Goal: Task Accomplishment & Management: Manage account settings

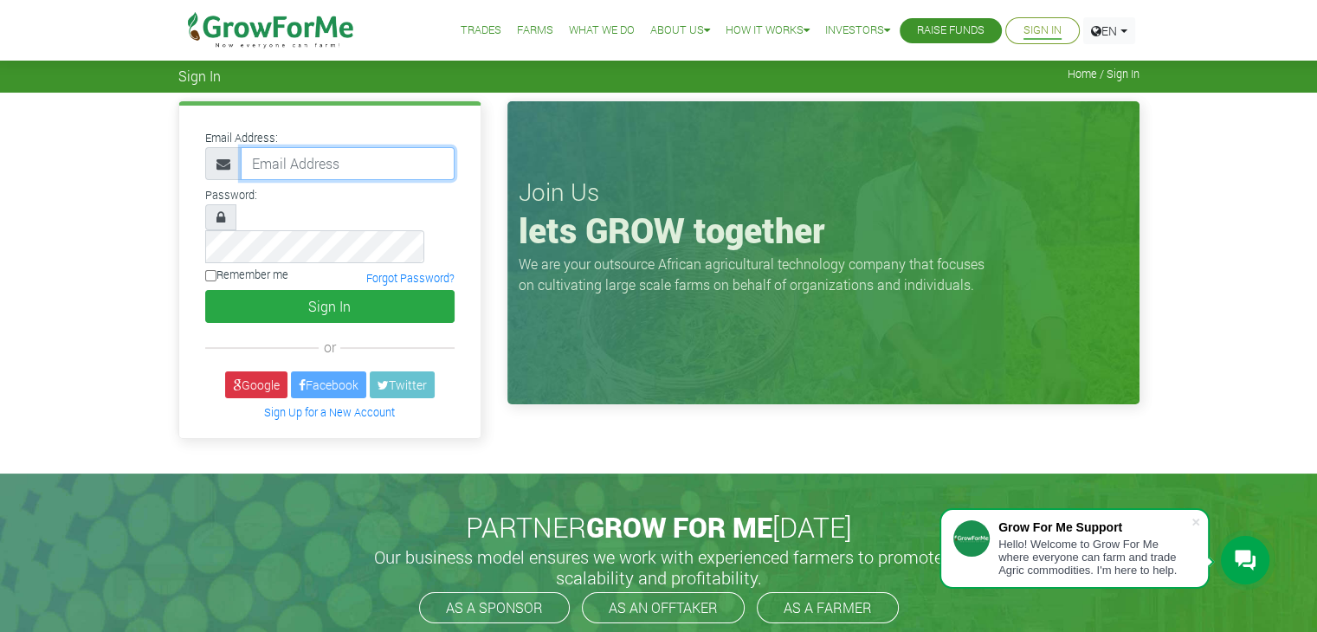
type input "linda@growforme.com"
click at [889, 436] on div "Email Address: linda@growforme.com Password: Remember me or" at bounding box center [658, 283] width 1317 height 381
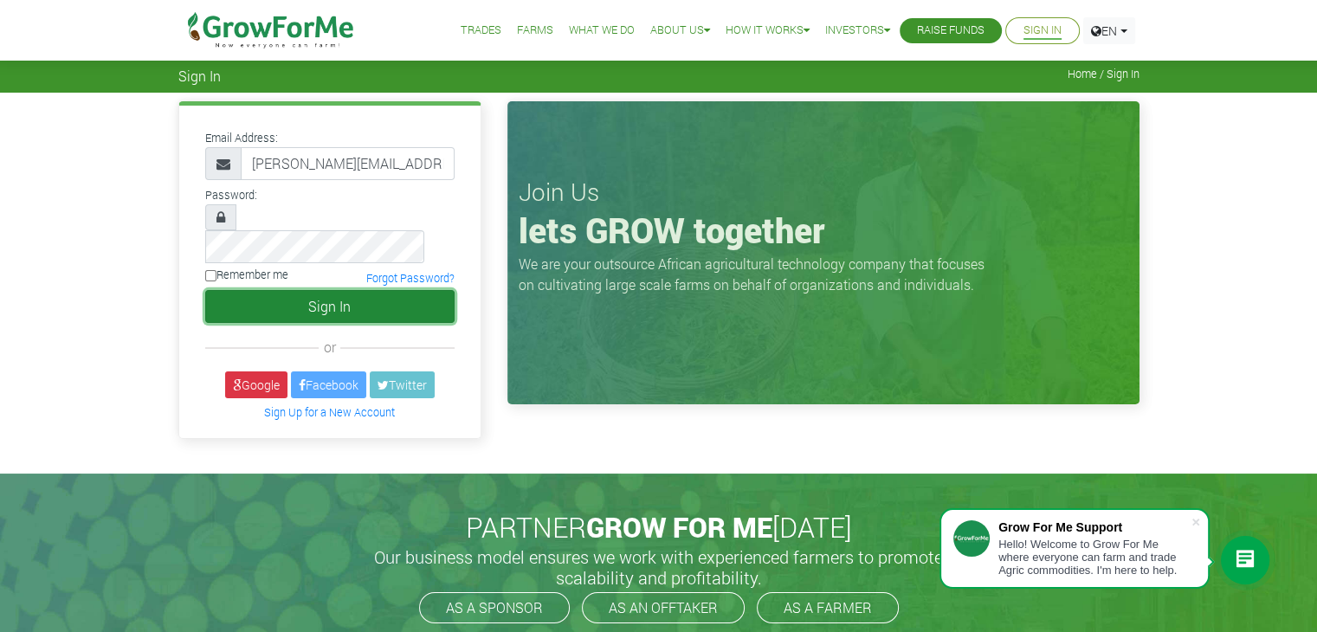
click at [431, 290] on button "Sign In" at bounding box center [329, 306] width 249 height 33
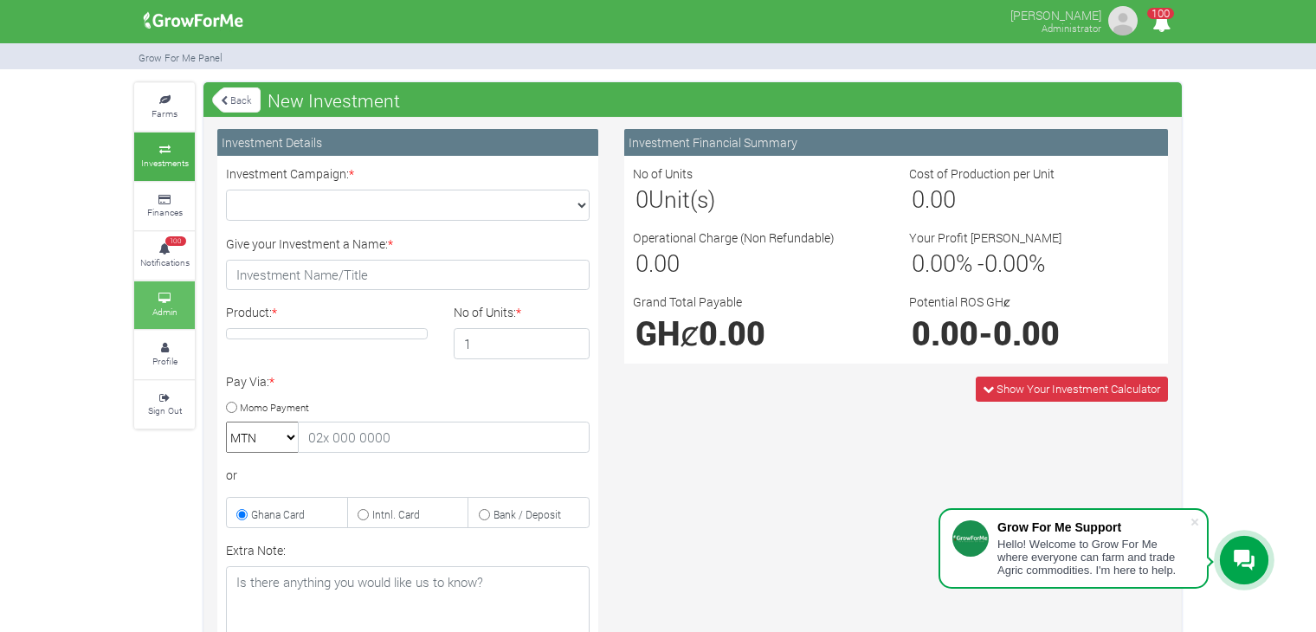
click at [159, 314] on small "Admin" at bounding box center [164, 312] width 25 height 12
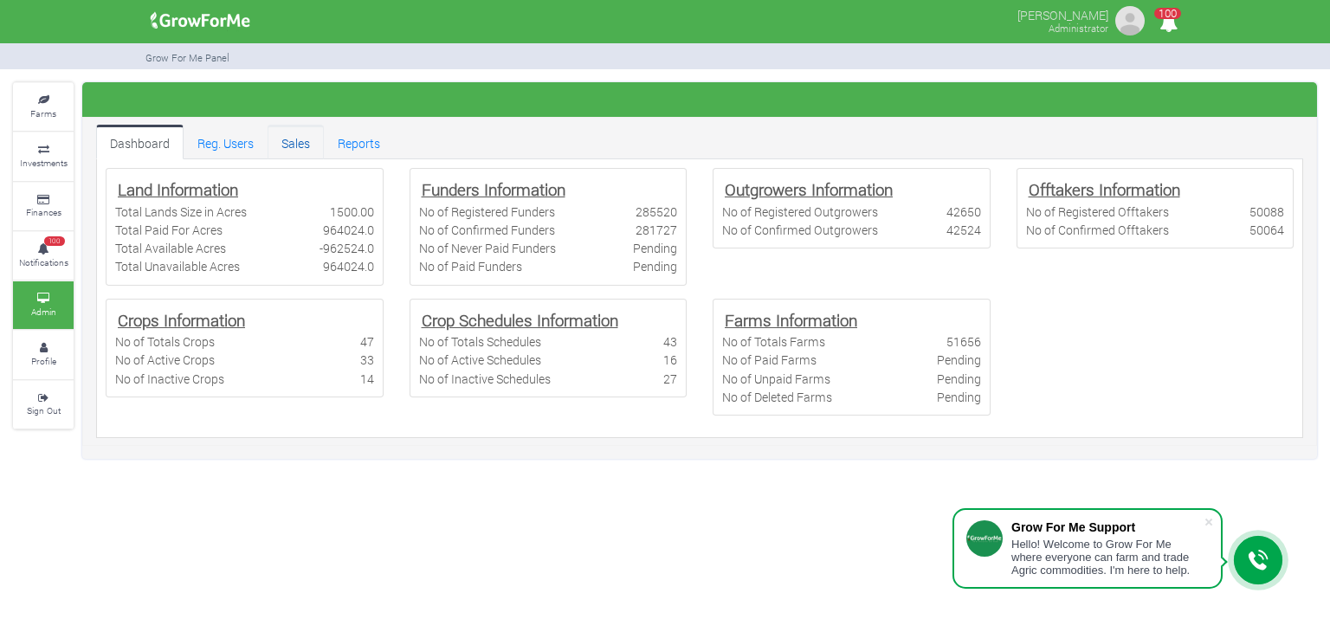
click at [309, 144] on link "Sales" at bounding box center [296, 142] width 56 height 35
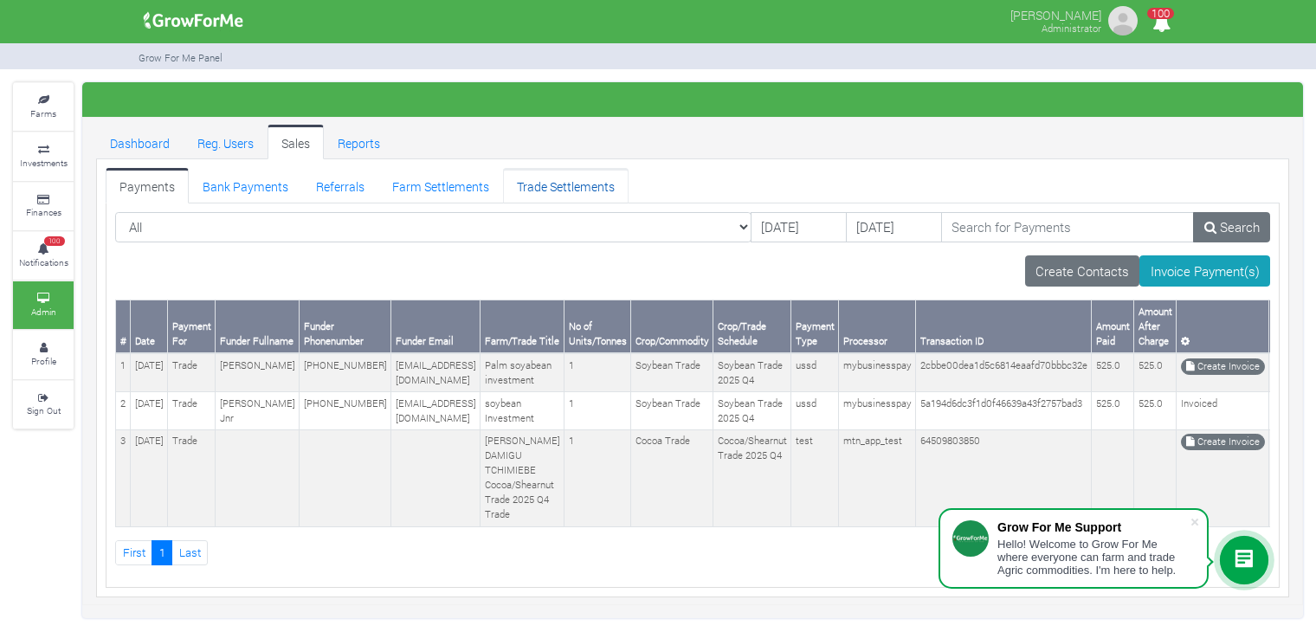
click at [553, 188] on link "Trade Settlements" at bounding box center [566, 185] width 126 height 35
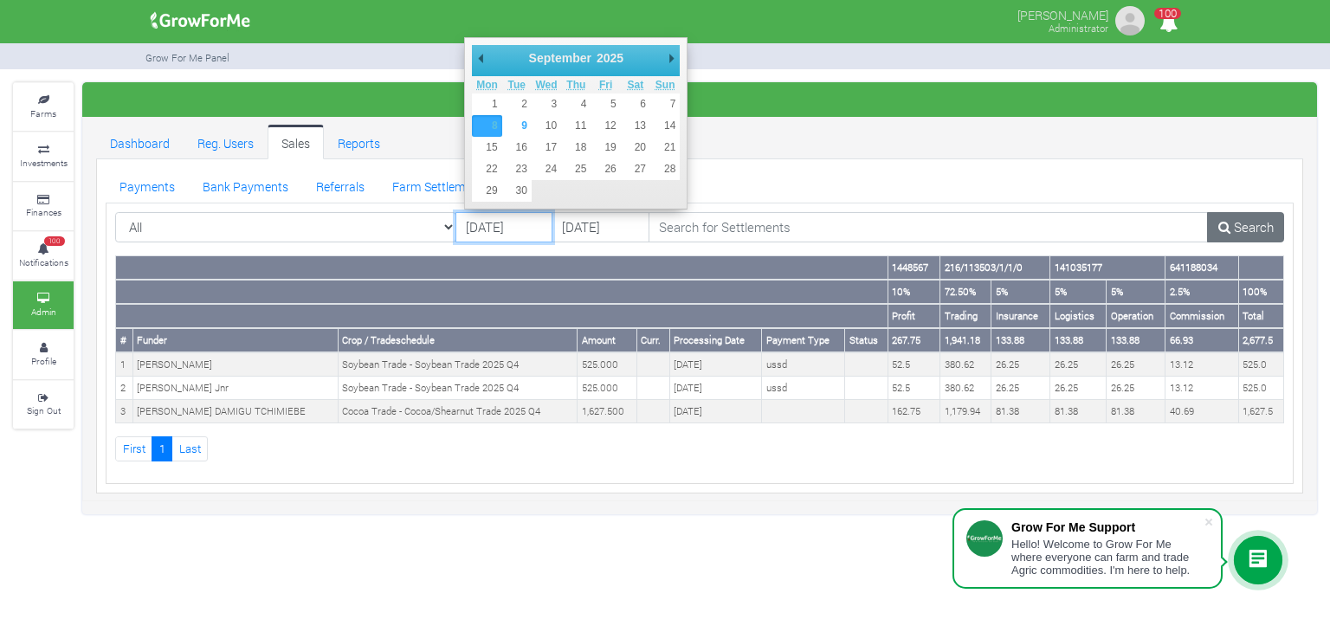
click at [501, 229] on input "[DATE]" at bounding box center [505, 227] width 98 height 31
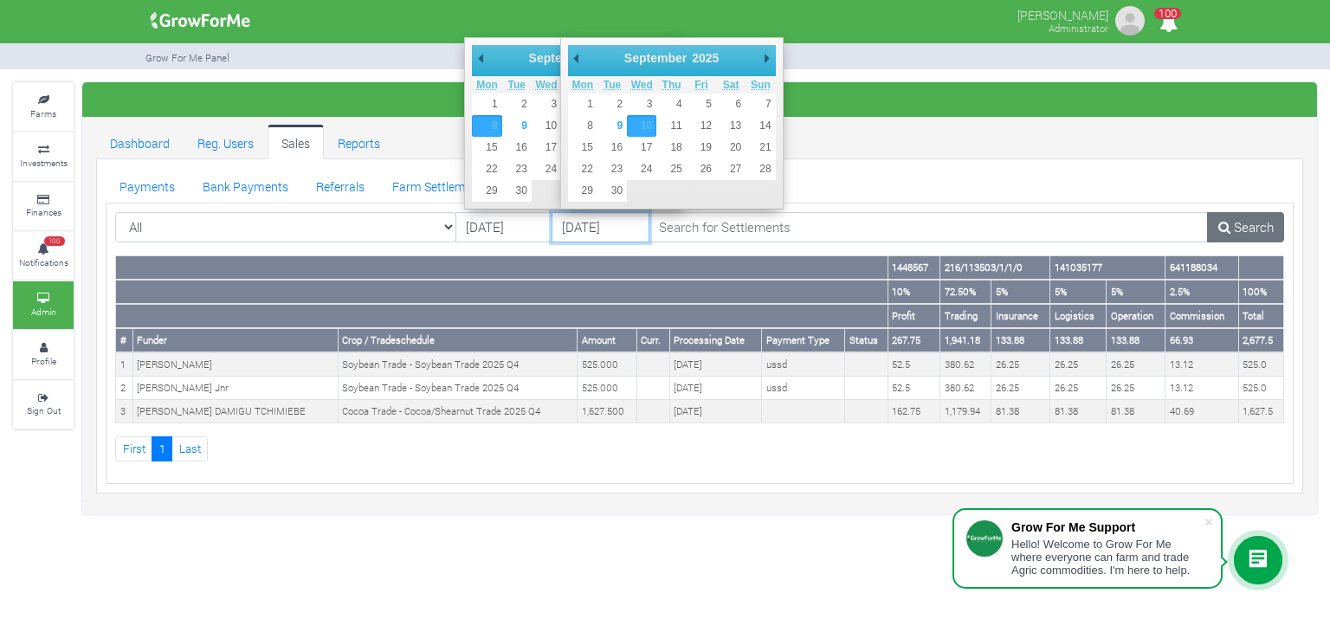
click at [586, 223] on input "10/09/2025" at bounding box center [601, 227] width 98 height 31
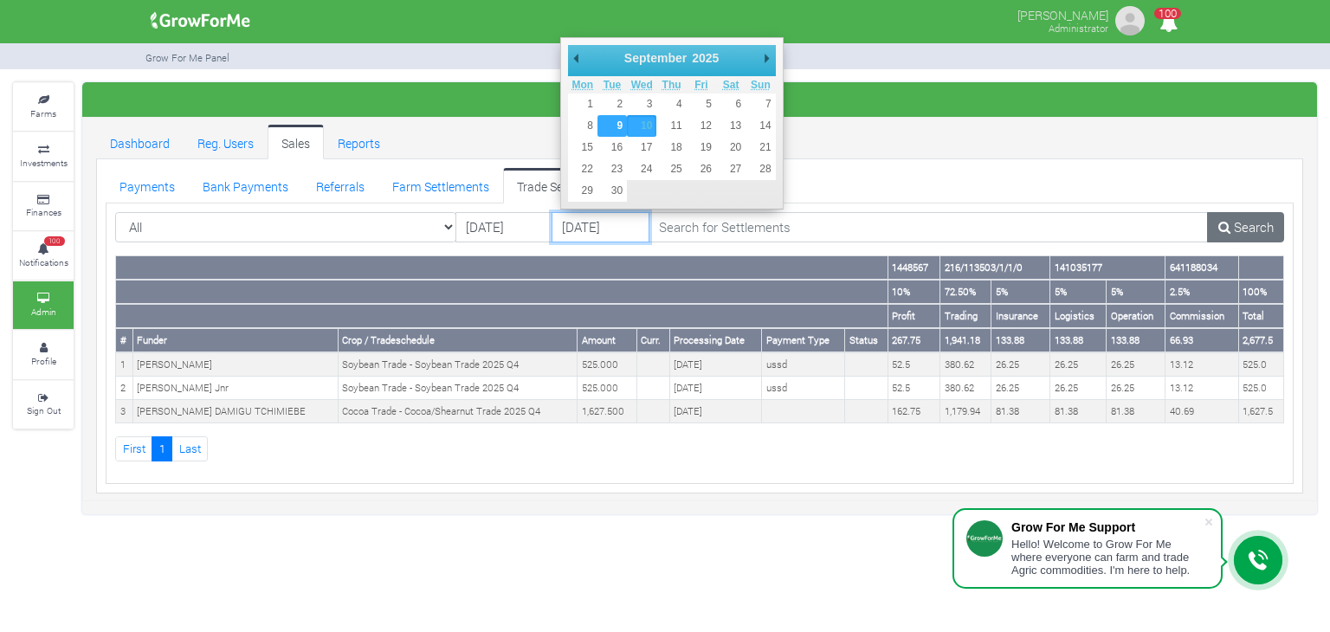
type input "[DATE]"
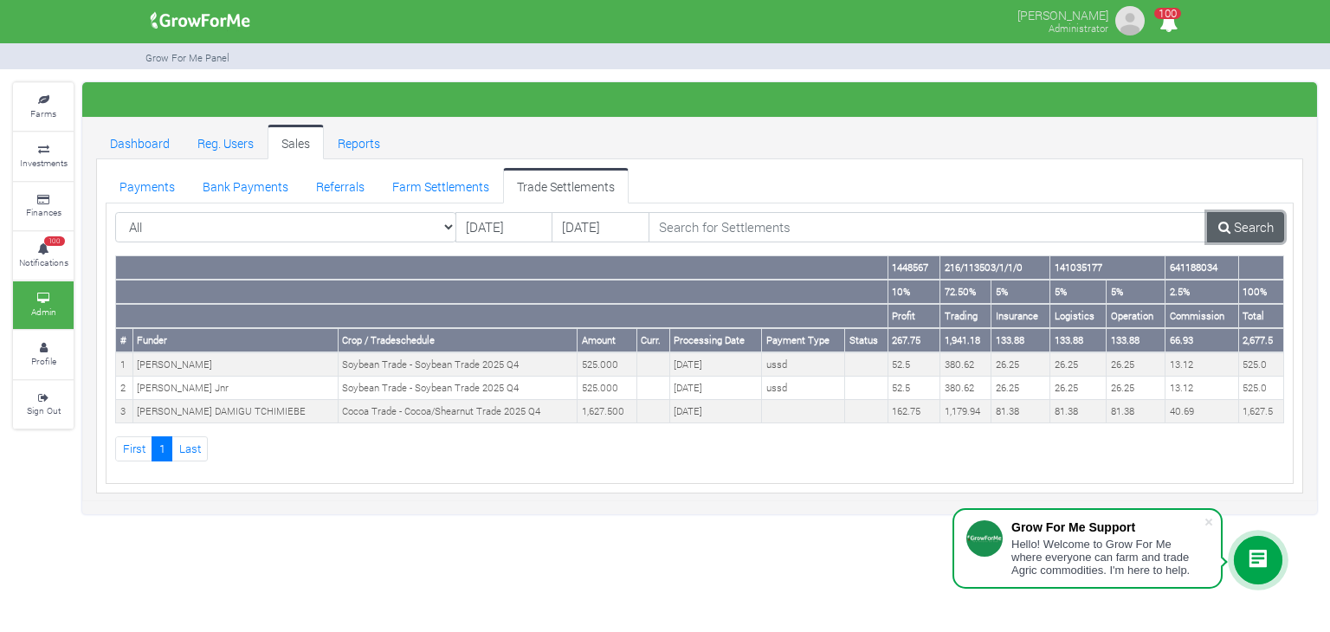
click at [1250, 224] on link "Search" at bounding box center [1245, 227] width 77 height 31
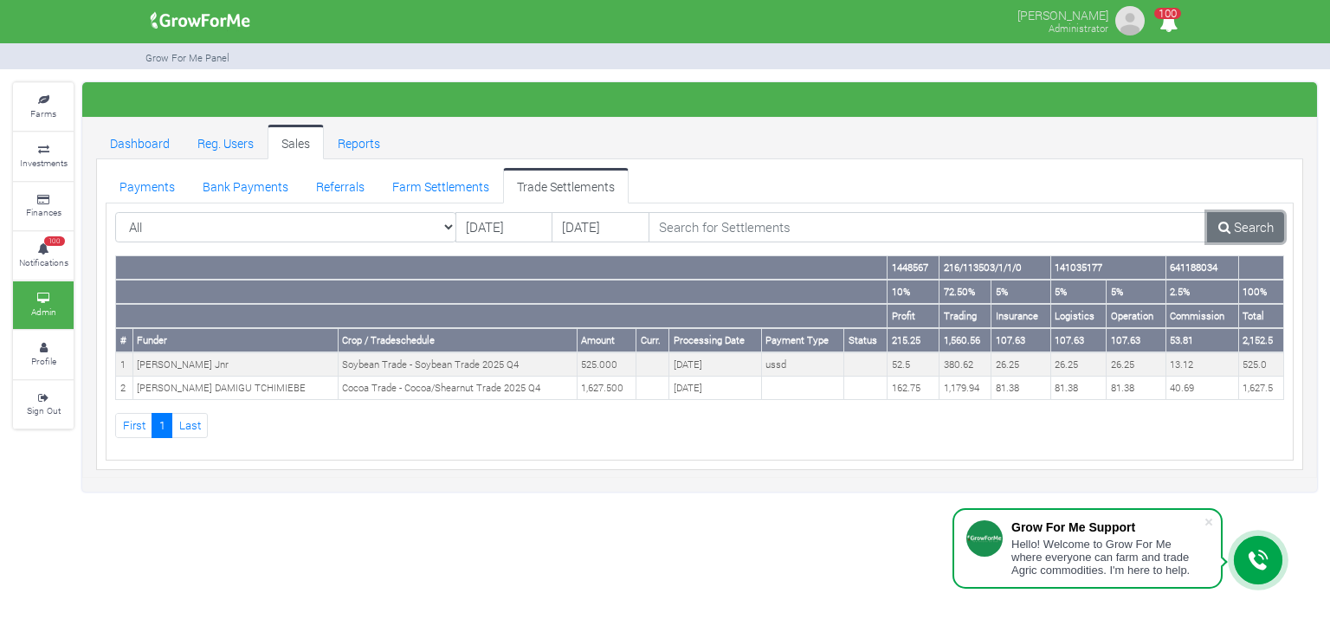
click at [1250, 224] on link "Search" at bounding box center [1245, 227] width 77 height 31
click at [241, 169] on link "Bank Payments" at bounding box center [245, 185] width 113 height 35
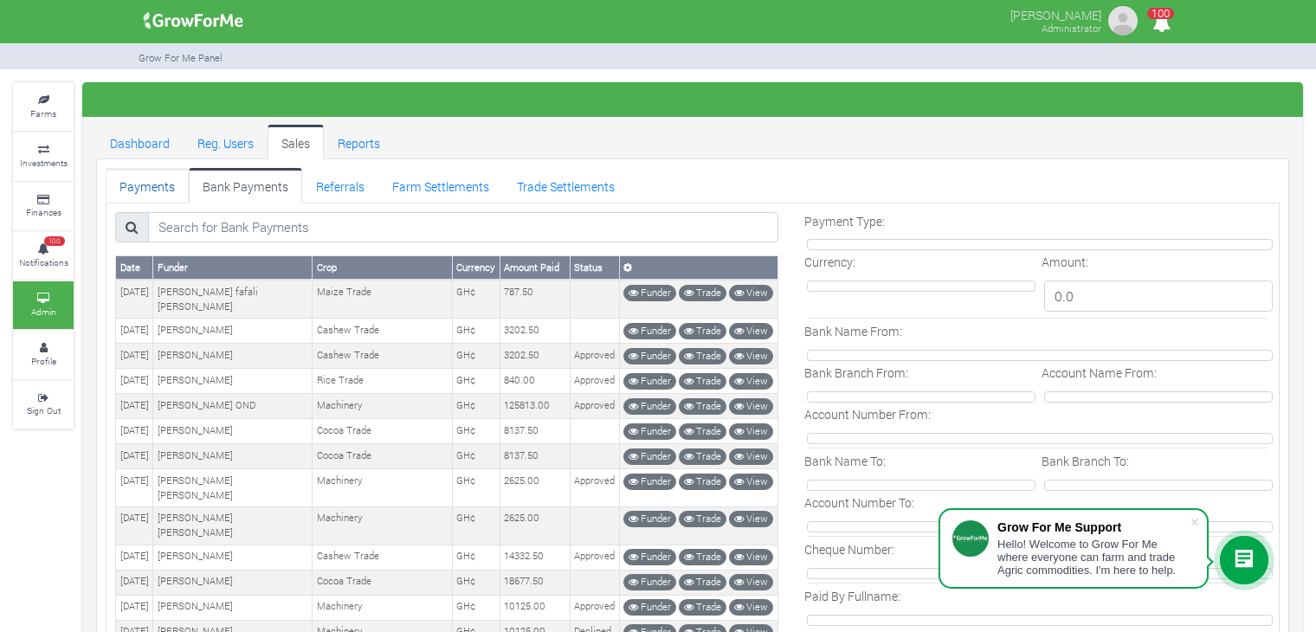
click at [165, 188] on link "Payments" at bounding box center [147, 185] width 83 height 35
